Goal: Complete application form: Complete application form

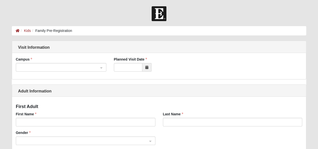
click at [101, 69] on div at bounding box center [61, 67] width 90 height 9
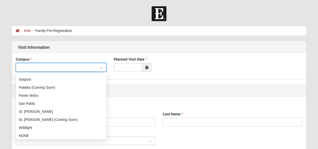
scroll to position [64, 0]
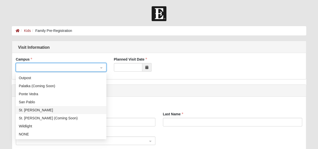
click at [31, 109] on div "St. [PERSON_NAME]" at bounding box center [61, 110] width 84 height 6
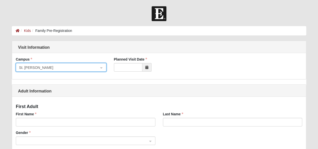
click at [148, 68] on span at bounding box center [146, 67] width 9 height 9
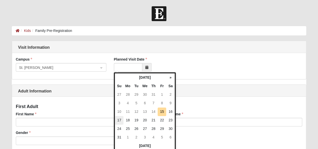
click at [119, 118] on td "17" at bounding box center [119, 120] width 9 height 9
type input "[DATE]"
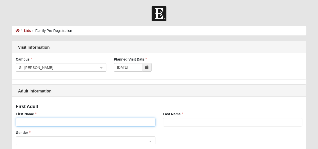
click at [59, 122] on input "First Name" at bounding box center [86, 122] width 140 height 9
type input "[PERSON_NAME]"
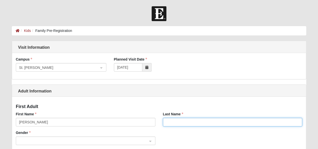
type input "[PERSON_NAME]"
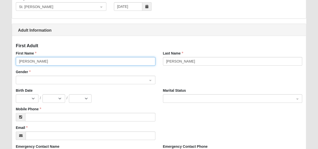
scroll to position [74, 0]
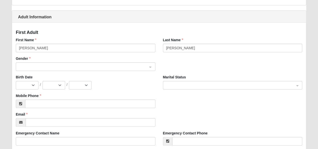
click at [102, 63] on input "search" at bounding box center [84, 67] width 130 height 8
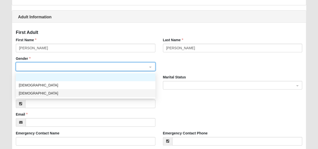
click at [34, 94] on div "[DEMOGRAPHIC_DATA]" at bounding box center [85, 93] width 133 height 6
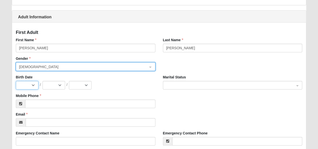
click at [26, 84] on select "Jan Feb Mar Apr May Jun [DATE] Aug Sep Oct Nov Dec" at bounding box center [27, 85] width 23 height 9
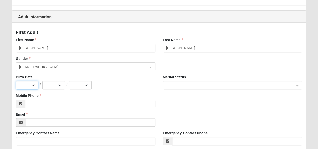
select select "4"
click at [16, 81] on select "Jan Feb Mar Apr May Jun [DATE] Aug Sep Oct Nov Dec" at bounding box center [27, 85] width 23 height 9
click at [59, 84] on select "1 2 3 4 5 6 7 8 9 10 11 12 13 14 15 16 17 18 19 20 21 22 23 24 25 26 27 28 29 30" at bounding box center [53, 85] width 23 height 9
select select "27"
click at [42, 81] on select "1 2 3 4 5 6 7 8 9 10 11 12 13 14 15 16 17 18 19 20 21 22 23 24 25 26 27 28 29 30" at bounding box center [53, 85] width 23 height 9
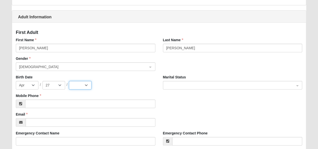
click at [85, 85] on select "2025 2024 2023 2022 2021 2020 2019 2018 2017 2016 2015 2014 2013 2012 2011 2010…" at bounding box center [80, 85] width 23 height 9
select select "1985"
click at [69, 81] on select "2025 2024 2023 2022 2021 2020 2019 2018 2017 2016 2015 2014 2013 2012 2011 2010…" at bounding box center [80, 85] width 23 height 9
click at [208, 85] on span at bounding box center [230, 86] width 128 height 6
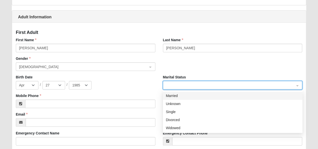
click at [175, 94] on div "Married" at bounding box center [232, 96] width 133 height 6
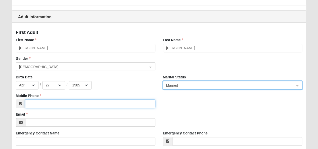
click at [40, 104] on input "Mobile Phone" at bounding box center [90, 104] width 130 height 9
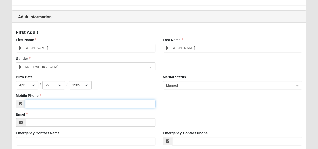
type input "[PHONE_NUMBER]"
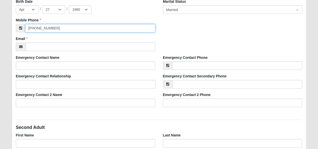
scroll to position [163, 0]
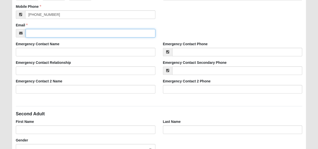
click at [67, 34] on input "Email" at bounding box center [91, 33] width 130 height 9
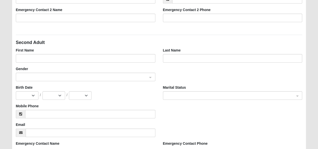
scroll to position [238, 0]
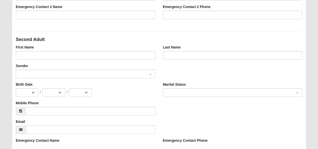
type input "[PERSON_NAME][EMAIL_ADDRESS][PERSON_NAME][DOMAIN_NAME]"
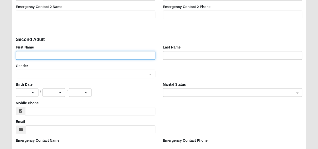
click at [87, 57] on input "First Name" at bounding box center [86, 55] width 140 height 9
type input "[PERSON_NAME]"
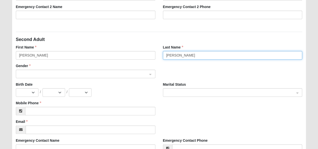
click at [71, 74] on span at bounding box center [83, 74] width 128 height 6
type input "[PERSON_NAME]"
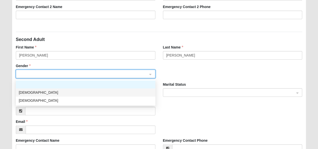
click at [51, 90] on div "[DEMOGRAPHIC_DATA]" at bounding box center [85, 93] width 133 height 6
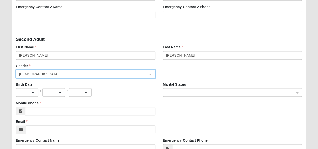
click at [195, 93] on span at bounding box center [230, 93] width 128 height 6
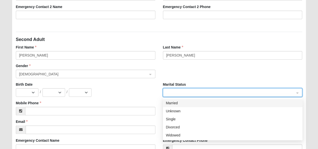
click at [186, 102] on div "Married" at bounding box center [232, 103] width 133 height 6
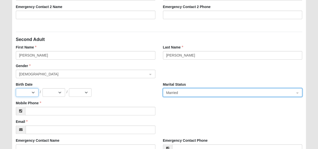
click at [26, 93] on select "Jan Feb Mar Apr May Jun [DATE] Aug Sep Oct Nov Dec" at bounding box center [27, 92] width 23 height 9
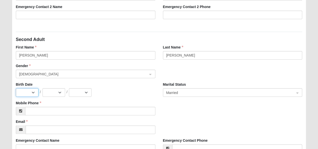
select select "12"
click at [16, 88] on select "Jan Feb Mar Apr May Jun [DATE] Aug Sep Oct Nov Dec" at bounding box center [27, 92] width 23 height 9
click at [52, 92] on select "1 2 3 4 5 6 7 8 9 10 11 12 13 14 15 16 17 18 19 20 21 22 23 24 25 26 27 28 29 3…" at bounding box center [53, 92] width 23 height 9
select select "17"
click at [42, 88] on select "1 2 3 4 5 6 7 8 9 10 11 12 13 14 15 16 17 18 19 20 21 22 23 24 25 26 27 28 29 3…" at bounding box center [53, 92] width 23 height 9
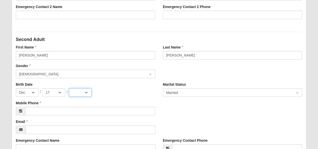
click at [72, 90] on select "2025 2024 2023 2022 2021 2020 2019 2018 2017 2016 2015 2014 2013 2012 2011 2010…" at bounding box center [80, 92] width 23 height 9
select select "1982"
click at [69, 88] on select "2025 2024 2023 2022 2021 2020 2019 2018 2017 2016 2015 2014 2013 2012 2011 2010…" at bounding box center [80, 92] width 23 height 9
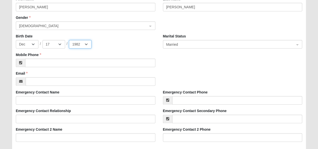
scroll to position [287, 0]
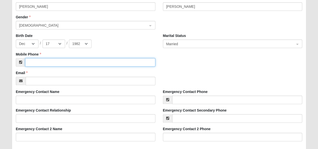
click at [43, 63] on input "Mobile Phone" at bounding box center [90, 62] width 130 height 9
type input "[PHONE_NUMBER]"
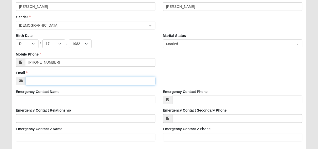
click at [104, 79] on input "Email" at bounding box center [91, 81] width 130 height 9
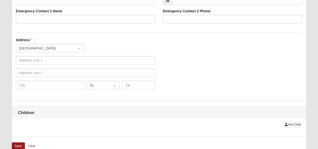
scroll to position [407, 0]
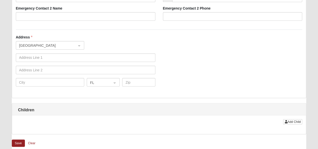
type input "[EMAIL_ADDRESS][DOMAIN_NAME]"
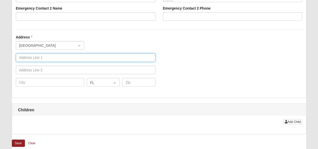
click at [93, 58] on input "text" at bounding box center [86, 57] width 140 height 9
type input "[STREET_ADDRESS]"
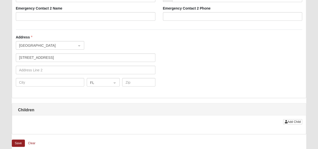
type input "[PERSON_NAME]"
type input "ST AUGUSTINE"
type input "32092-5449"
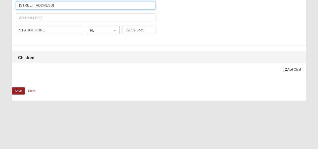
scroll to position [457, 0]
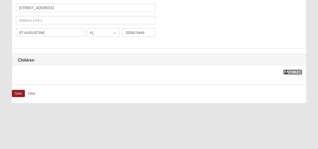
click at [291, 71] on span "Add Child" at bounding box center [293, 72] width 13 height 4
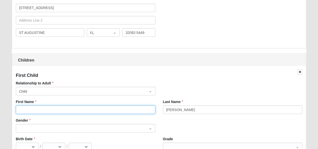
click at [52, 109] on input "First Name" at bounding box center [86, 109] width 140 height 9
type input "[PERSON_NAME]"
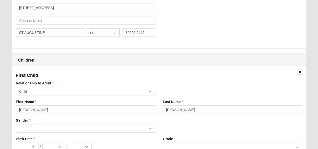
type input "[PHONE_NUMBER]"
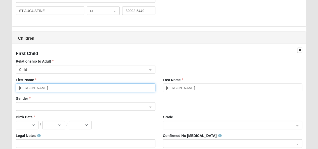
scroll to position [511, 0]
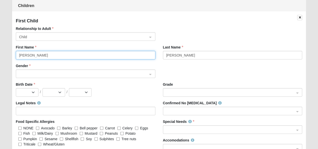
click at [153, 72] on div at bounding box center [85, 74] width 139 height 9
type input "[PERSON_NAME]"
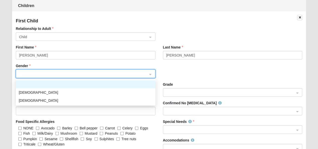
click at [35, 92] on div "[DEMOGRAPHIC_DATA]" at bounding box center [85, 93] width 133 height 6
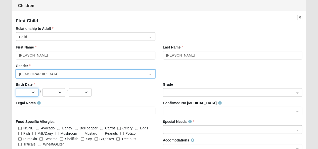
click at [31, 91] on select "Jan Feb Mar Apr May Jun [DATE] Aug Sep Oct Nov Dec" at bounding box center [27, 92] width 23 height 9
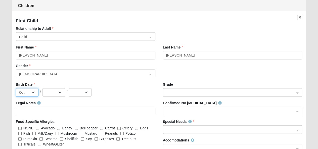
click at [16, 88] on select "Jan Feb Mar Apr May Jun [DATE] Aug Sep Oct Nov Dec" at bounding box center [27, 92] width 23 height 9
click at [34, 92] on select "Jan Feb Mar Apr May Jun [DATE] Aug Sep Oct Nov Dec" at bounding box center [27, 92] width 23 height 9
select select "9"
click at [16, 88] on select "Jan Feb Mar Apr May Jun [DATE] Aug Sep Oct Nov Dec" at bounding box center [27, 92] width 23 height 9
click at [58, 93] on select "1 2 3 4 5 6 7 8 9 10 11 12 13 14 15 16 17 18 19 20 21 22 23 24 25 26 27 28 29 30" at bounding box center [53, 92] width 23 height 9
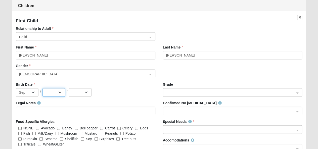
select select "7"
click at [42, 88] on select "1 2 3 4 5 6 7 8 9 10 11 12 13 14 15 16 17 18 19 20 21 22 23 24 25 26 27 28 29 30" at bounding box center [53, 92] width 23 height 9
click at [81, 88] on select "2025 2024 2023 2022 2021 2020 2019 2018 2017 2016 2015 2014 2013 2012 2011 2010…" at bounding box center [80, 92] width 23 height 9
select select "2016"
click at [69, 88] on select "2025 2024 2023 2022 2021 2020 2019 2018 2017 2016 2015 2014 2013 2012 2011 2010…" at bounding box center [80, 92] width 23 height 9
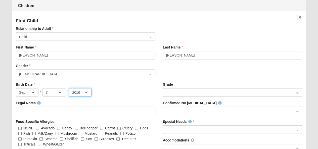
click at [205, 93] on span at bounding box center [230, 93] width 128 height 6
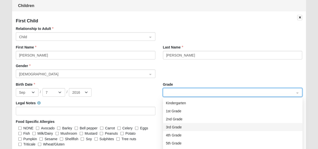
click at [183, 126] on div "3rd Grade" at bounding box center [232, 127] width 133 height 6
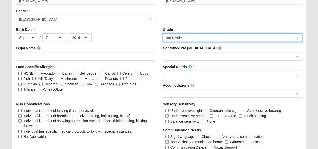
scroll to position [567, 0]
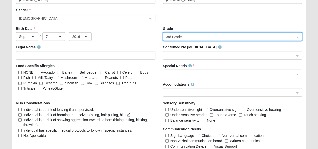
click at [252, 74] on span at bounding box center [230, 74] width 128 height 6
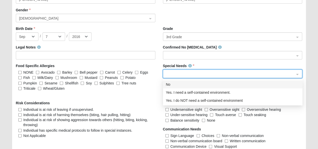
click at [216, 82] on div "No" at bounding box center [232, 85] width 133 height 6
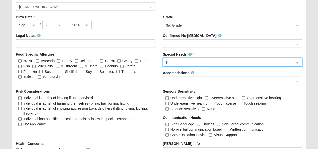
scroll to position [583, 0]
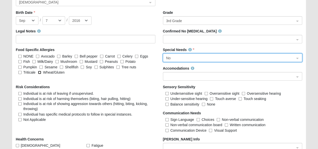
click at [39, 71] on input "Wheat/Gluten" at bounding box center [39, 72] width 3 height 3
checkbox input "true"
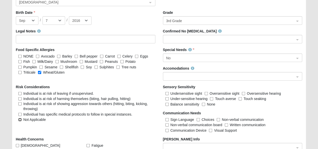
click at [20, 119] on input "Not Applicable" at bounding box center [19, 119] width 3 height 3
checkbox input "true"
click at [205, 104] on input "None" at bounding box center [203, 104] width 3 height 3
checkbox input "true"
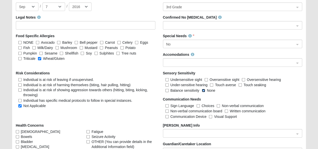
scroll to position [596, 0]
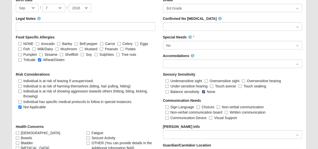
click at [212, 65] on span at bounding box center [230, 64] width 128 height 6
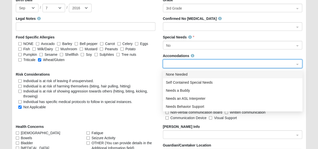
click at [184, 73] on div "None Needed" at bounding box center [232, 75] width 133 height 6
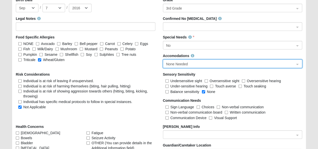
click at [216, 24] on span at bounding box center [230, 27] width 128 height 6
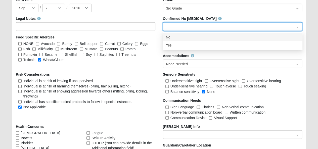
click at [169, 38] on div "No" at bounding box center [232, 37] width 133 height 6
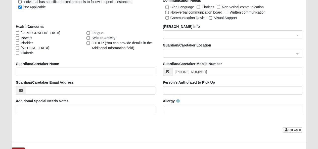
scroll to position [700, 0]
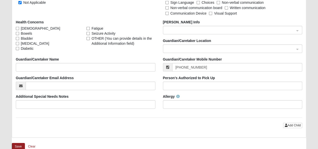
click at [211, 29] on span at bounding box center [230, 31] width 128 height 6
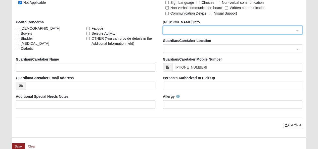
click at [121, 20] on div "Health Concerns [DEMOGRAPHIC_DATA] Bowels Bladder [MEDICAL_DATA] Diabetic Fatig…" at bounding box center [86, 35] width 140 height 31
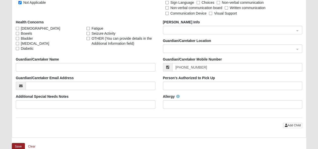
click at [186, 46] on span at bounding box center [230, 49] width 128 height 6
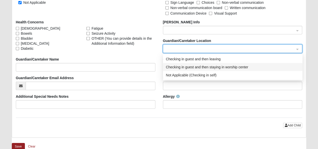
click at [192, 67] on div "Checking in guest and then staying in worship center" at bounding box center [232, 67] width 133 height 6
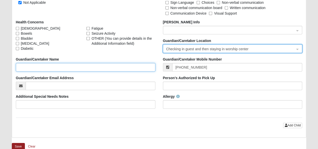
click at [63, 66] on input "Guardian/Caretaker Name" at bounding box center [86, 67] width 140 height 9
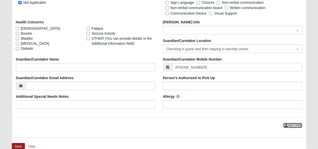
click at [292, 124] on span "Add Child" at bounding box center [293, 126] width 13 height 4
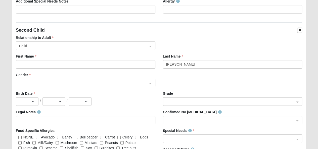
scroll to position [806, 0]
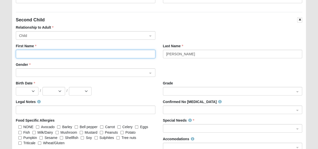
click at [60, 52] on input "First Name" at bounding box center [86, 54] width 140 height 9
type input "Ava"
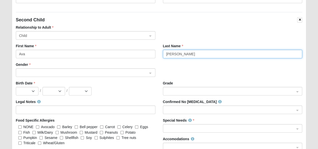
click at [44, 70] on span at bounding box center [83, 73] width 128 height 6
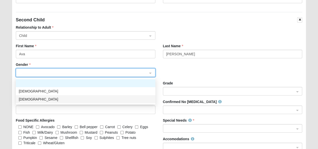
click at [28, 99] on div "[DEMOGRAPHIC_DATA]" at bounding box center [85, 100] width 133 height 6
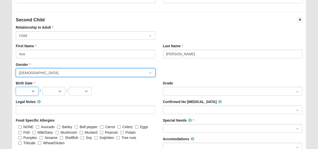
click at [24, 89] on select "Jan Feb Mar Apr May Jun [DATE] Aug Sep Oct Nov Dec" at bounding box center [27, 91] width 23 height 9
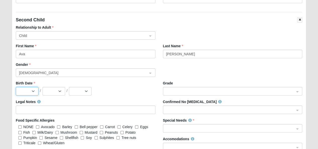
select select "5"
click at [16, 87] on select "Jan Feb Mar Apr May Jun [DATE] Aug Sep Oct Nov Dec" at bounding box center [27, 91] width 23 height 9
click at [60, 89] on select "1 2 3 4 5 6 7 8 9 10 11 12 13 14 15 16 17 18 19 20 21 22 23 24 25 26 27 28 29 3…" at bounding box center [53, 91] width 23 height 9
select select "27"
click at [42, 87] on select "1 2 3 4 5 6 7 8 9 10 11 12 13 14 15 16 17 18 19 20 21 22 23 24 25 26 27 28 29 3…" at bounding box center [53, 91] width 23 height 9
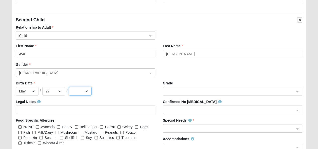
click at [79, 89] on select "2025 2024 2023 2022 2021 2020 2019 2018 2017 2016 2015 2014 2013 2012 2011 2010…" at bounding box center [80, 91] width 23 height 9
select select "2020"
click at [69, 87] on select "2025 2024 2023 2022 2021 2020 2019 2018 2017 2016 2015 2014 2013 2012 2011 2010…" at bounding box center [80, 91] width 23 height 9
click at [190, 89] on span at bounding box center [230, 92] width 128 height 6
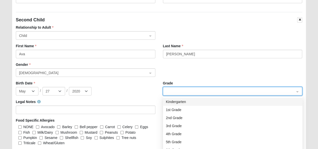
click at [176, 101] on div "Kindergarten" at bounding box center [232, 102] width 133 height 6
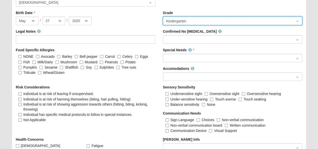
scroll to position [882, 0]
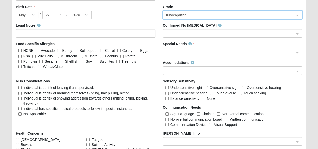
click at [208, 31] on span at bounding box center [230, 34] width 128 height 6
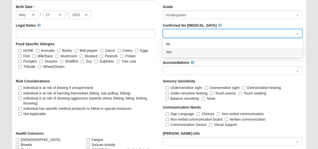
click at [172, 51] on div "Yes" at bounding box center [232, 52] width 133 height 6
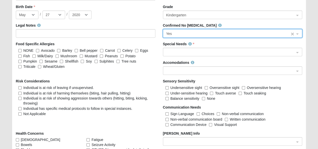
click at [193, 33] on span "Yes" at bounding box center [228, 34] width 124 height 6
click at [20, 49] on input "NONE" at bounding box center [19, 50] width 3 height 3
checkbox input "true"
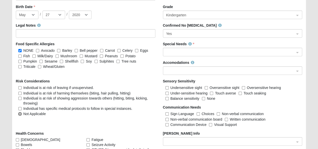
click at [21, 112] on input "Not Applicable" at bounding box center [19, 113] width 3 height 3
checkbox input "true"
click at [194, 67] on input "search" at bounding box center [231, 71] width 130 height 8
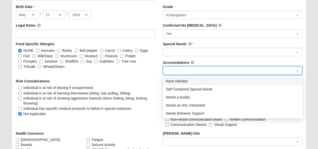
click at [185, 80] on div "None Needed" at bounding box center [232, 81] width 133 height 6
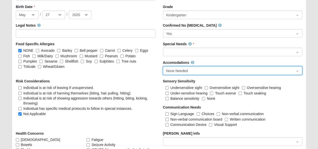
click at [183, 50] on span at bounding box center [230, 53] width 128 height 6
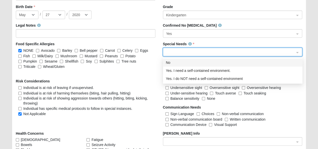
click at [175, 62] on div "No" at bounding box center [232, 63] width 133 height 6
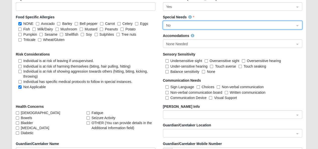
scroll to position [908, 0]
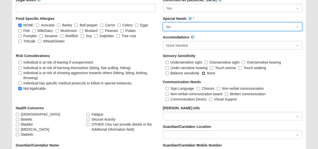
click at [203, 72] on input "None" at bounding box center [203, 73] width 3 height 3
checkbox input "true"
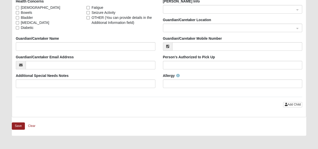
scroll to position [1029, 0]
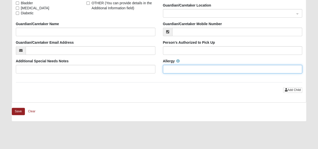
click at [207, 67] on input "Allergy" at bounding box center [233, 69] width 140 height 9
type input "none"
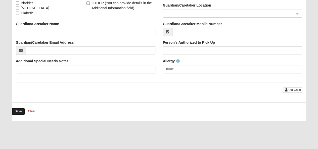
click at [19, 111] on button "Save" at bounding box center [18, 111] width 13 height 7
